Goal: Information Seeking & Learning: Learn about a topic

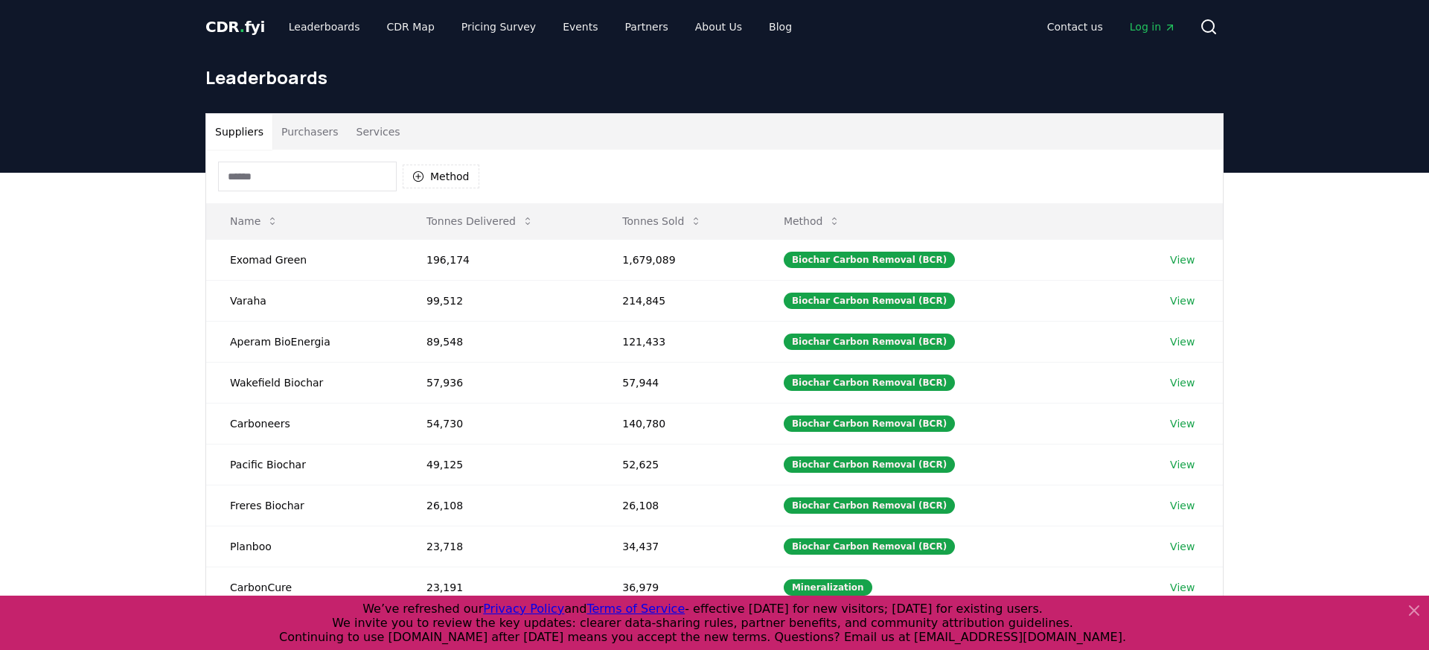
click at [103, 282] on div "Suppliers Purchasers Services Method Name Tonnes Delivered Tonnes Sold Method E…" at bounding box center [714, 471] width 1429 height 596
click at [302, 148] on button "Purchasers" at bounding box center [309, 132] width 75 height 36
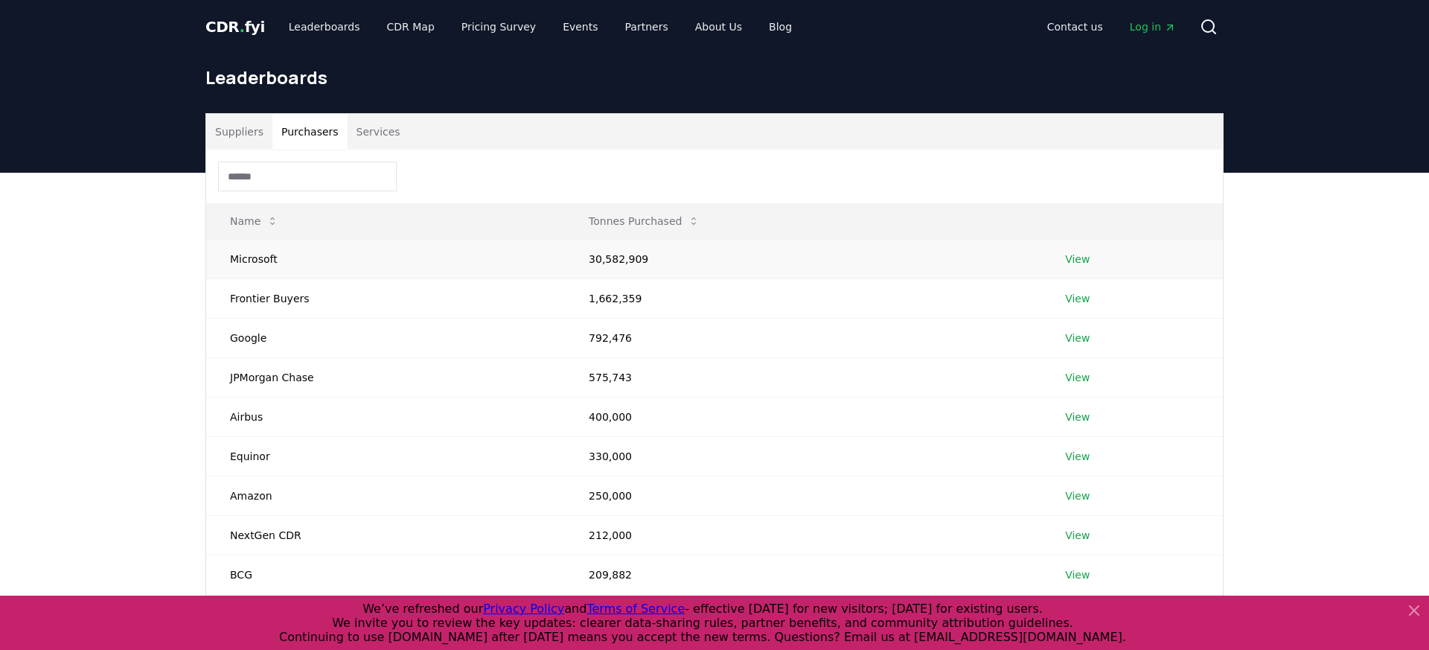
click at [630, 252] on td "30,582,909" at bounding box center [803, 258] width 476 height 39
click at [1100, 254] on td "View" at bounding box center [1132, 258] width 182 height 39
click at [1083, 254] on link "View" at bounding box center [1077, 259] width 25 height 15
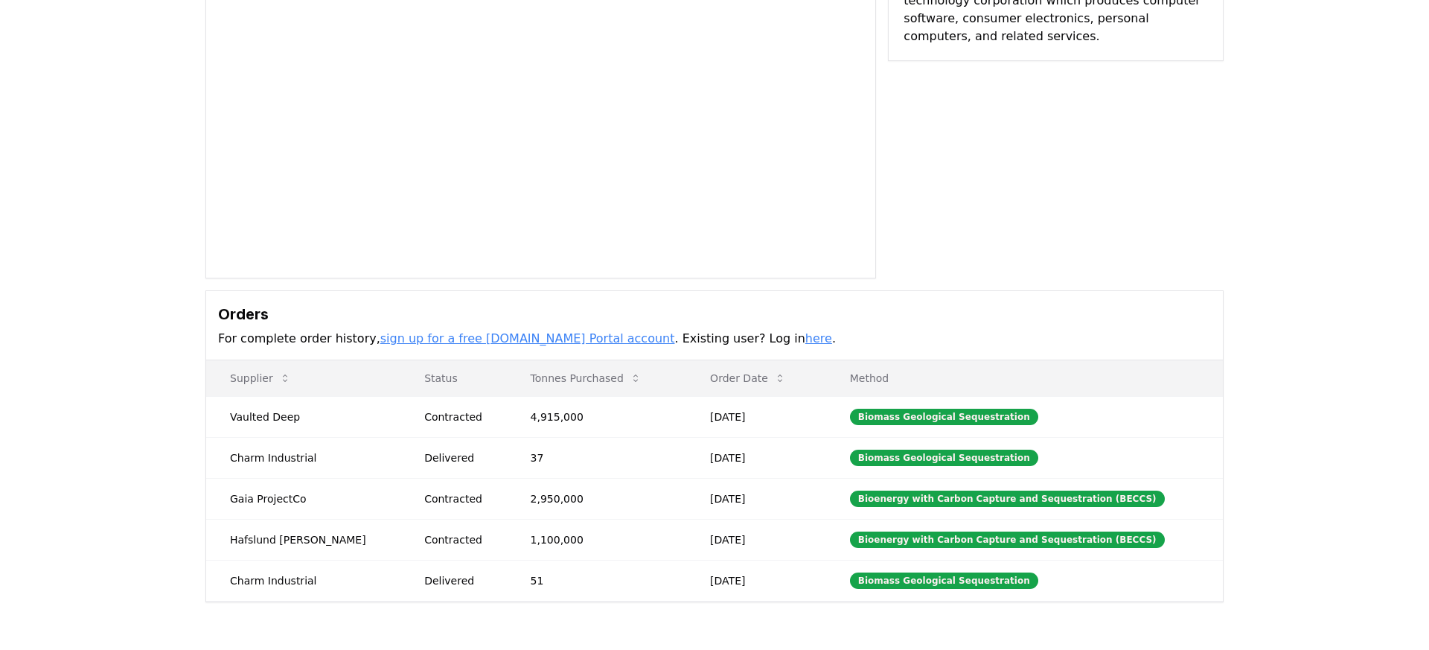
scroll to position [155, 0]
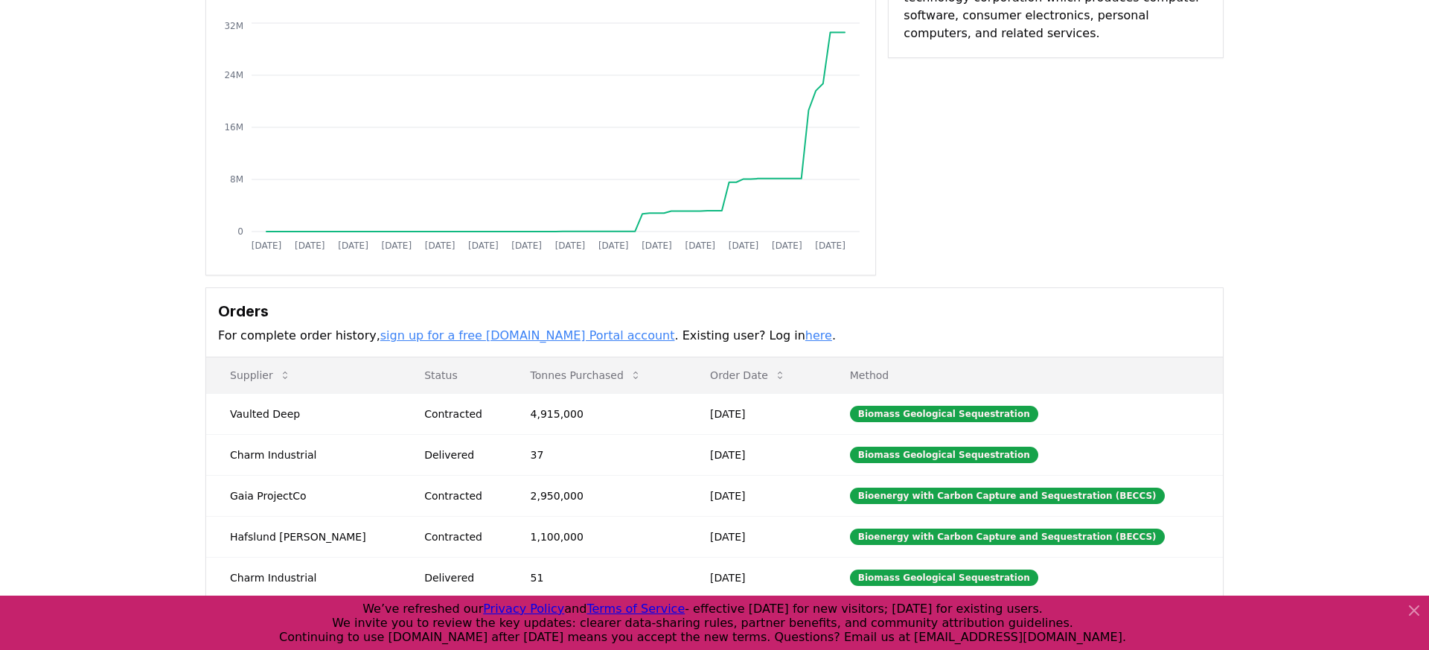
click at [718, 373] on button "Order Date" at bounding box center [748, 375] width 100 height 30
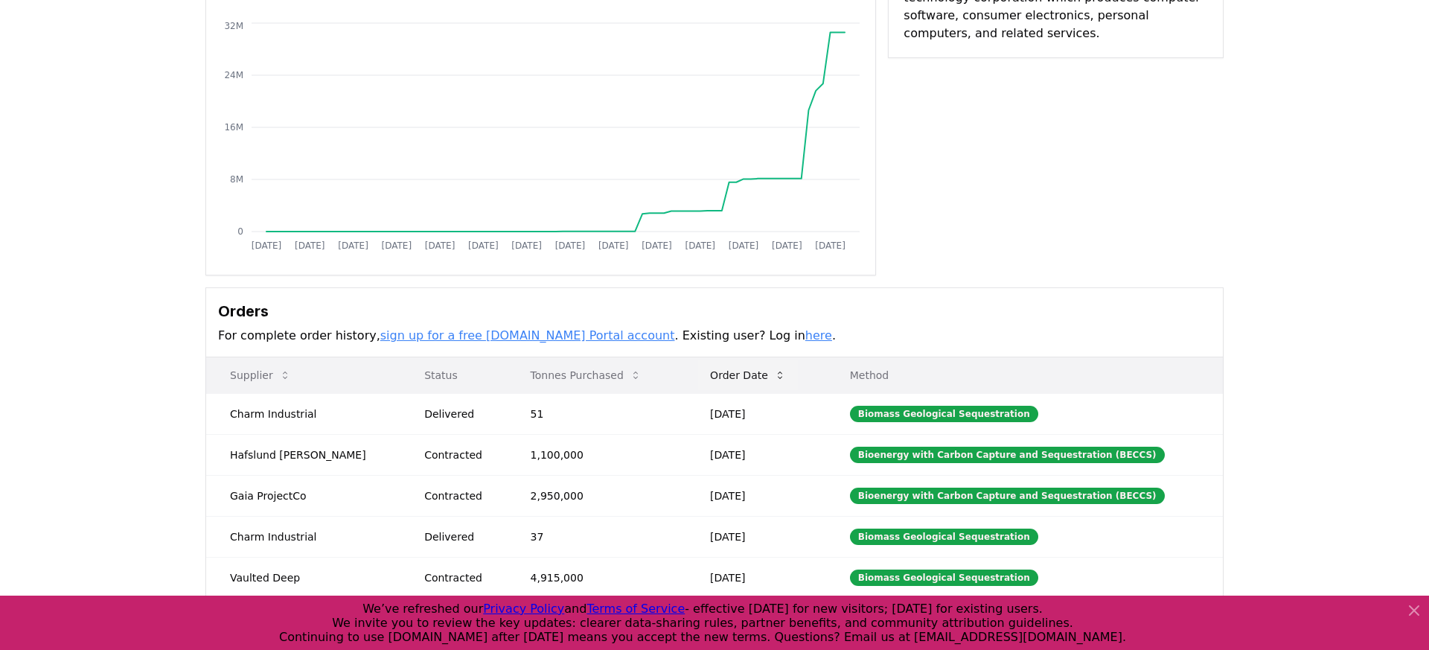
click at [745, 377] on button "Order Date" at bounding box center [748, 375] width 100 height 30
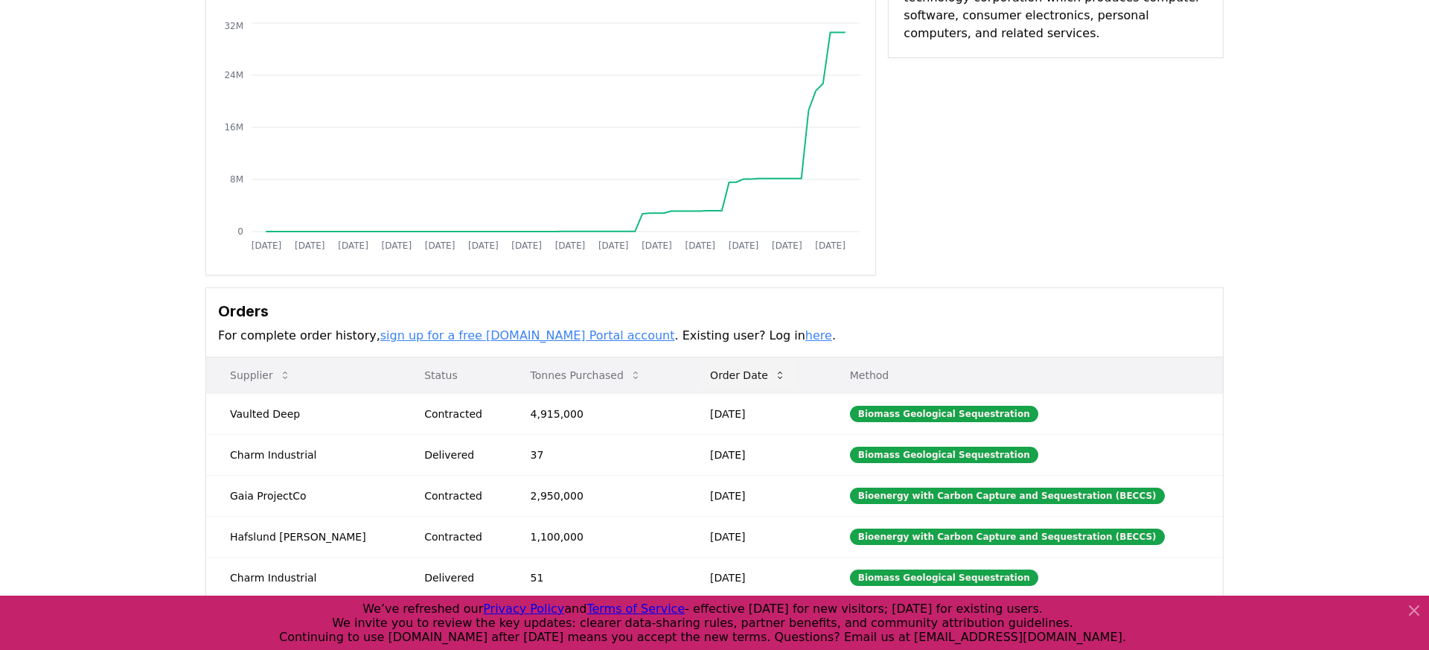
click at [745, 377] on button "Order Date" at bounding box center [748, 375] width 100 height 30
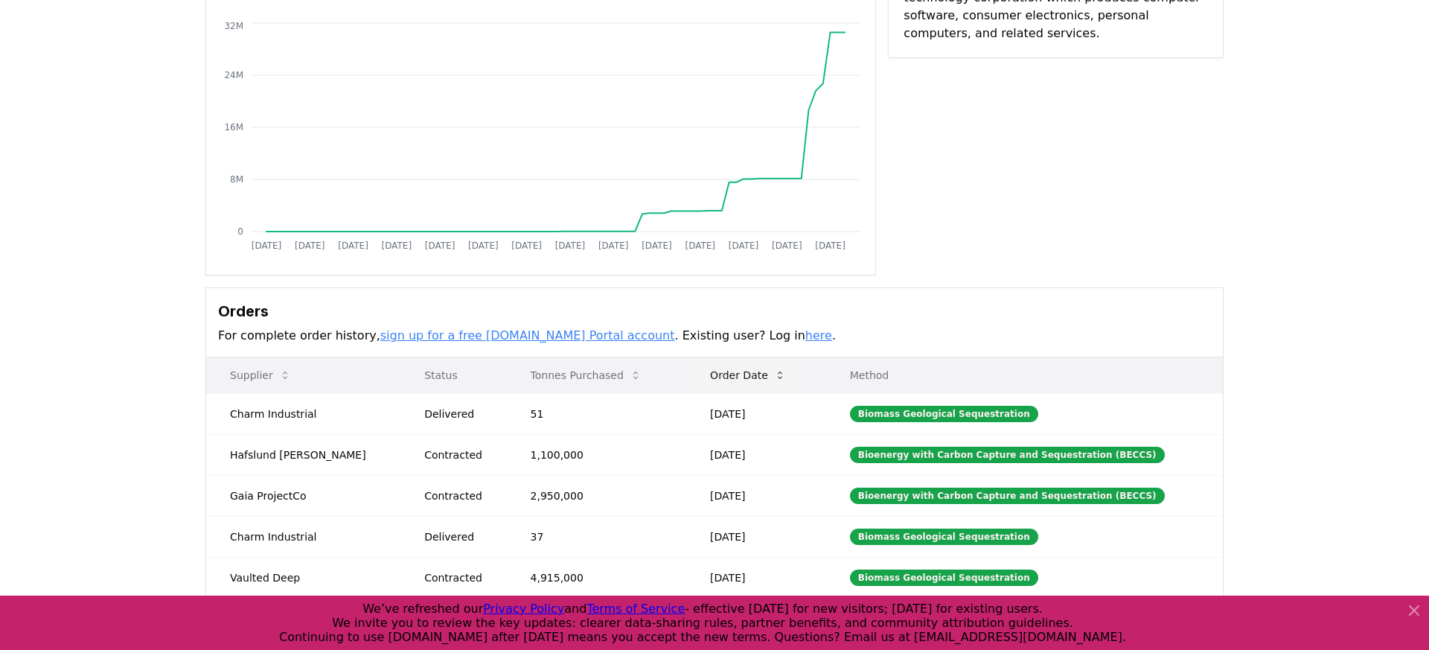
click at [745, 377] on button "Order Date" at bounding box center [748, 375] width 100 height 30
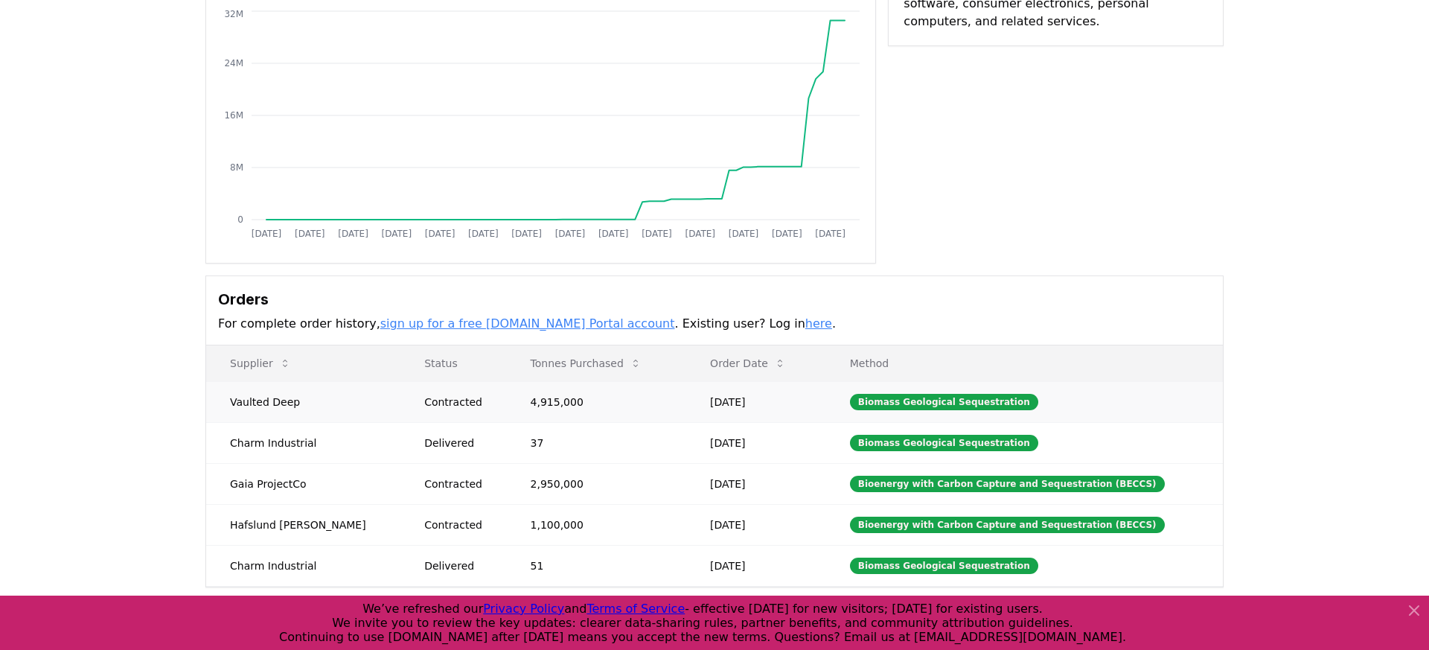
scroll to position [0, 0]
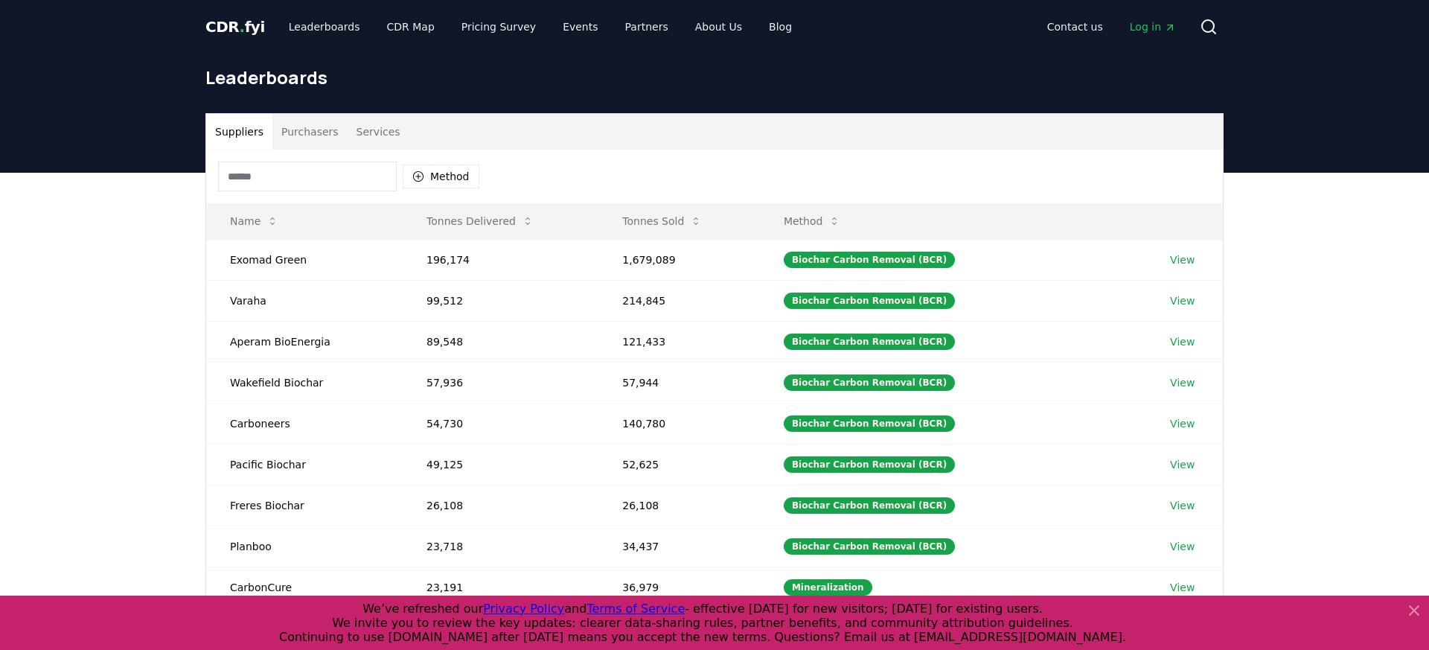
click at [312, 138] on button "Purchasers" at bounding box center [309, 132] width 75 height 36
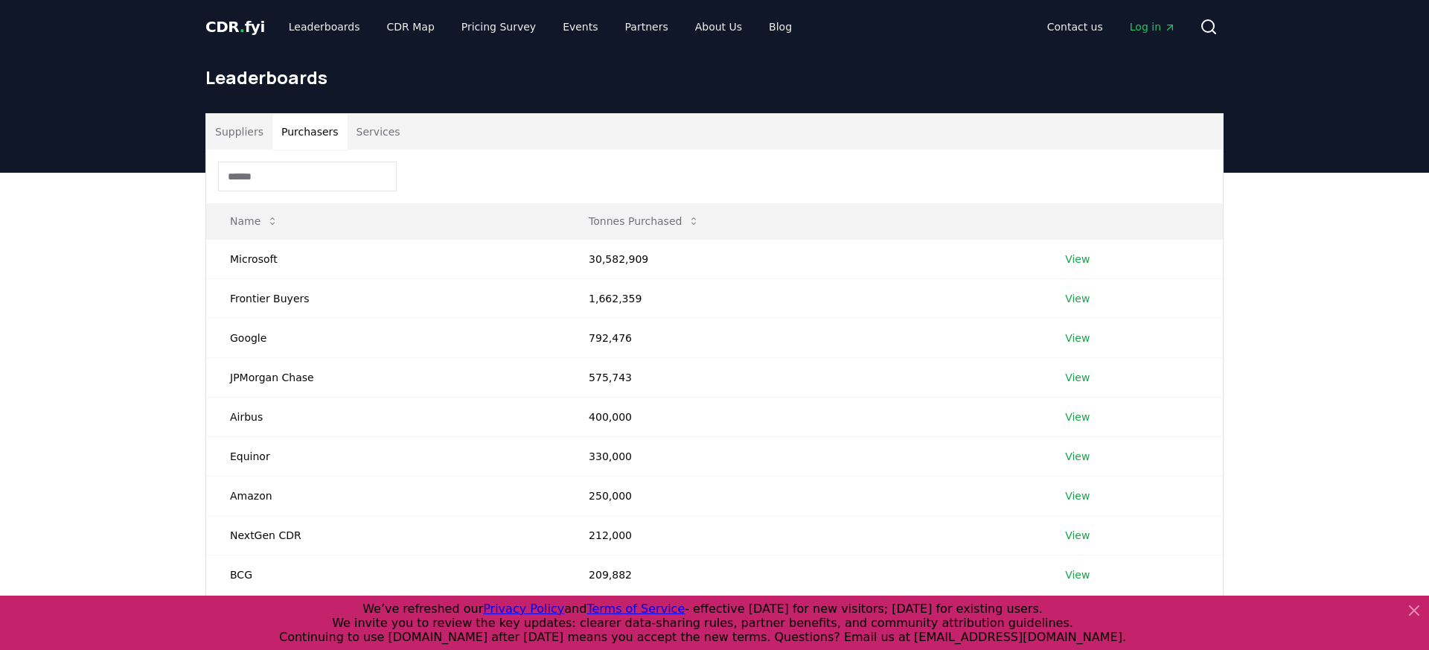
scroll to position [112, 0]
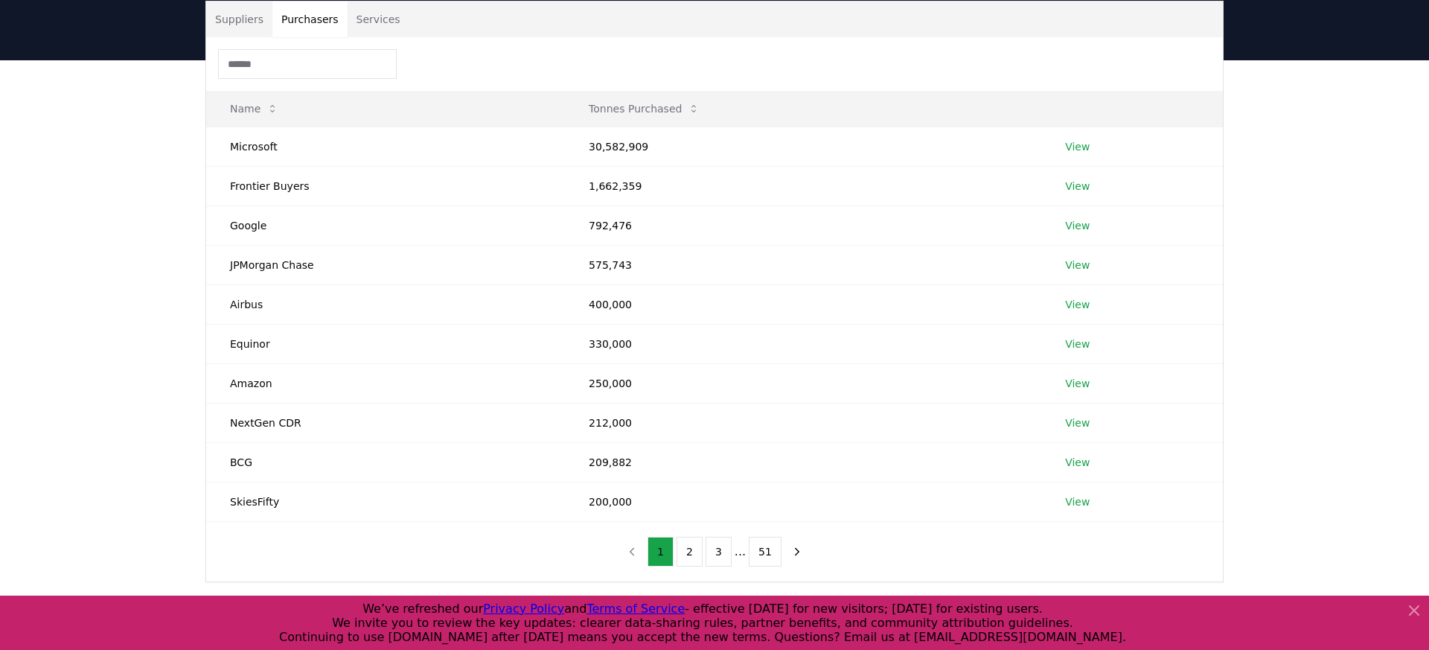
click at [1368, 170] on div "Suppliers Purchasers Services Name Tonnes Purchased Microsoft 30,582,909 View F…" at bounding box center [714, 350] width 1429 height 581
